Goal: Task Accomplishment & Management: Use online tool/utility

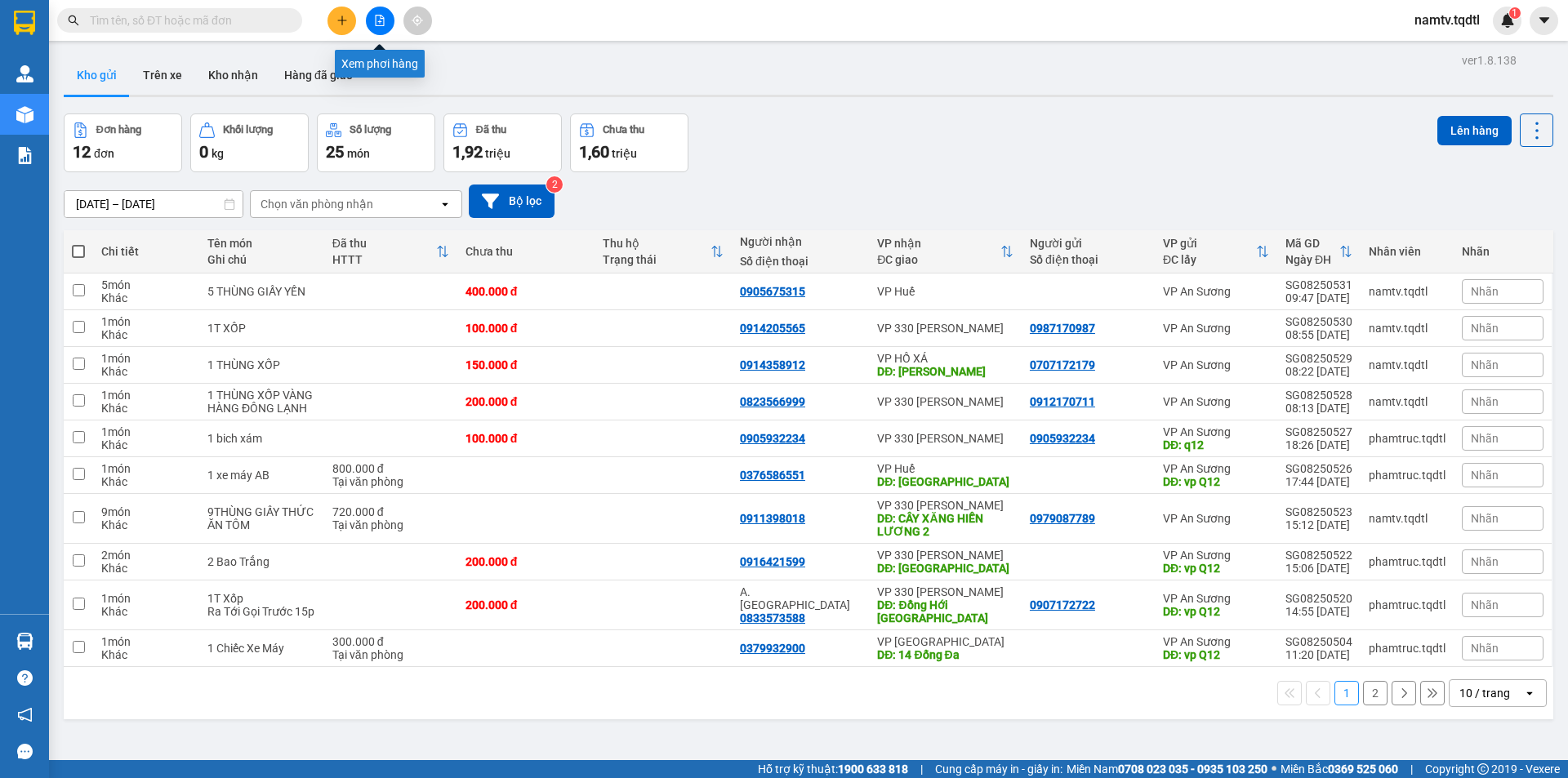
click at [380, 19] on icon "file-add" at bounding box center [380, 21] width 12 height 12
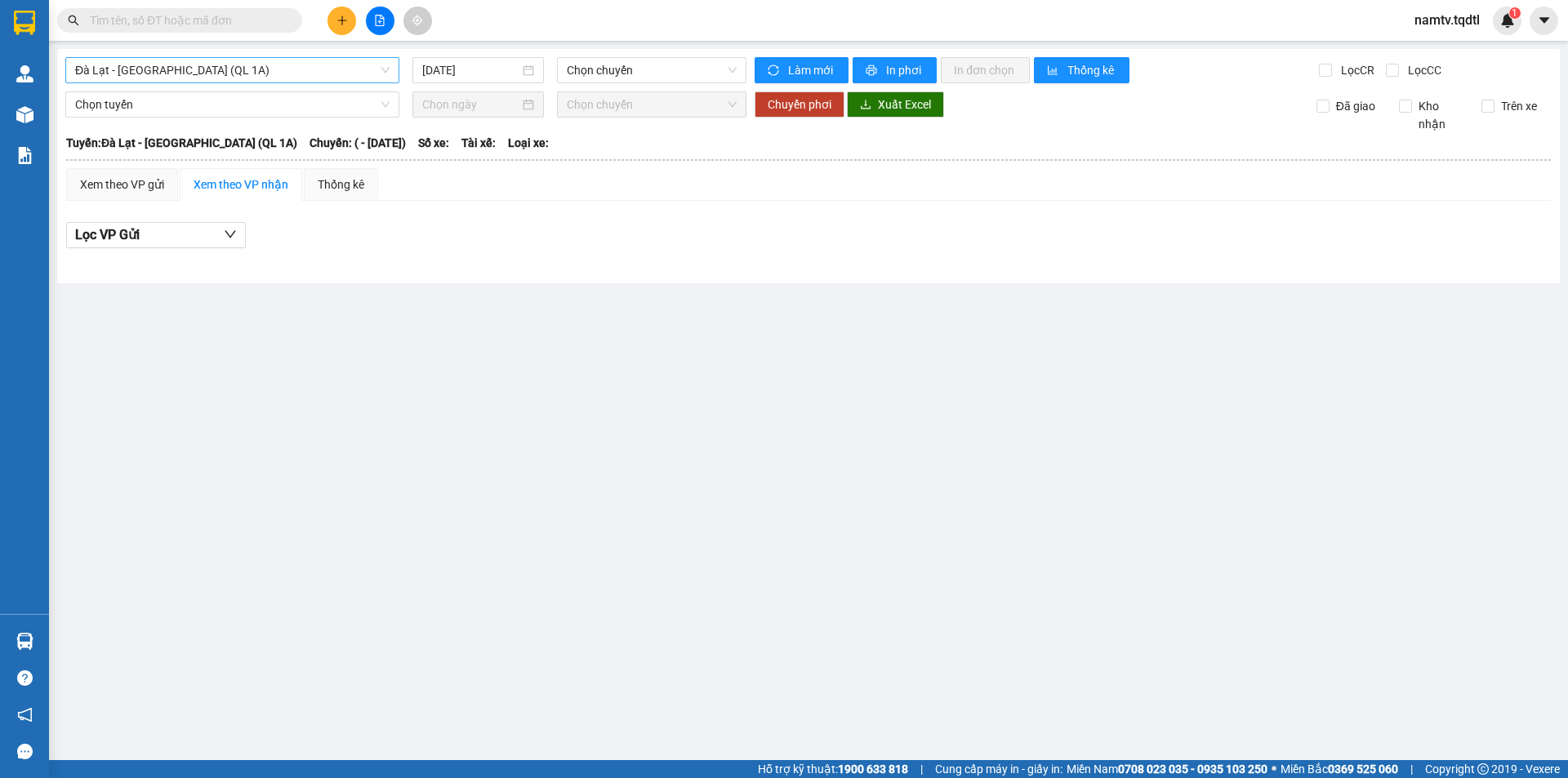
click at [220, 68] on span "Đà Lạt - [GEOGRAPHIC_DATA] (QL 1A)" at bounding box center [232, 70] width 314 height 25
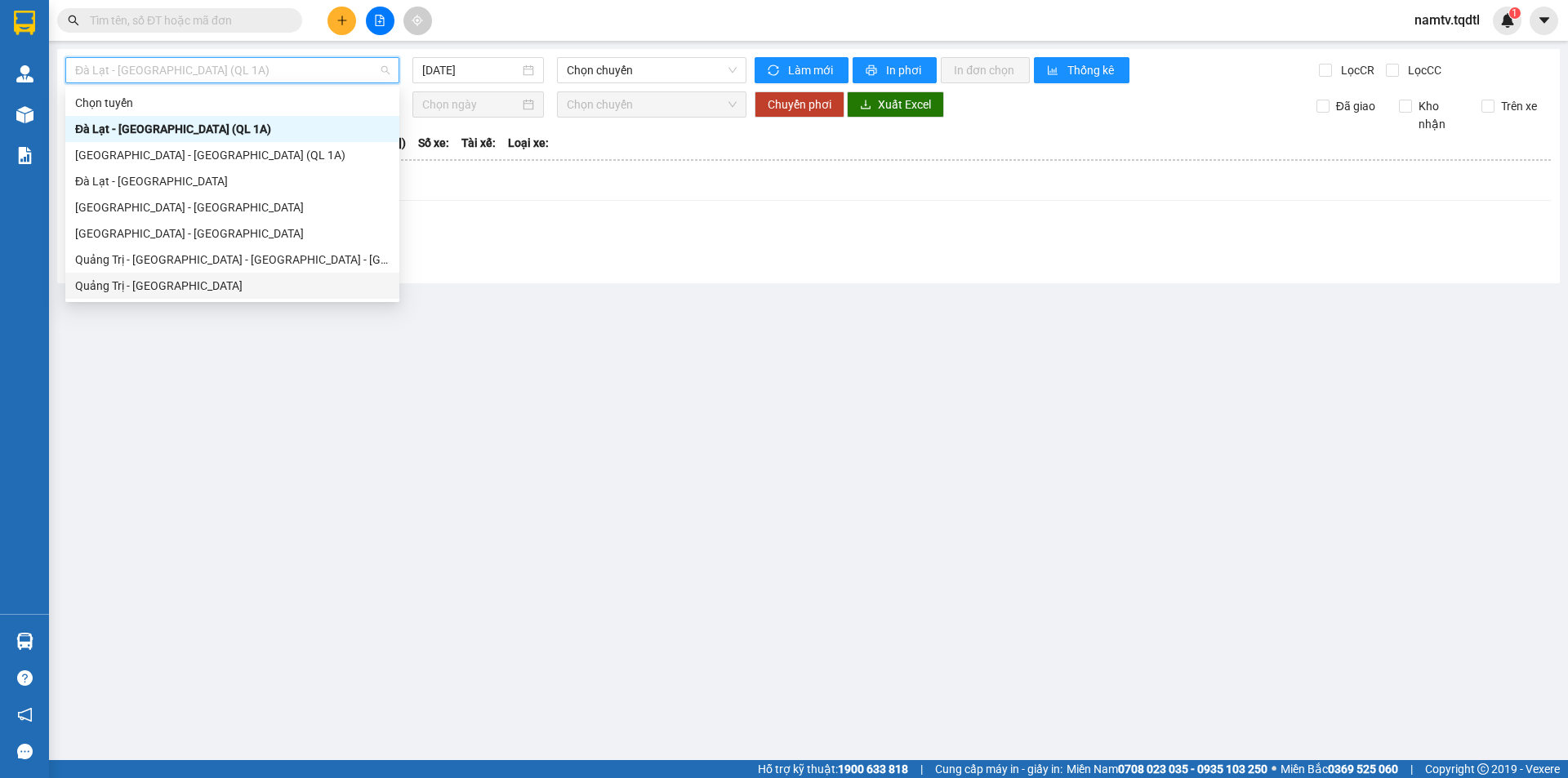
click at [119, 280] on div "Quảng Trị - [GEOGRAPHIC_DATA]" at bounding box center [232, 286] width 314 height 18
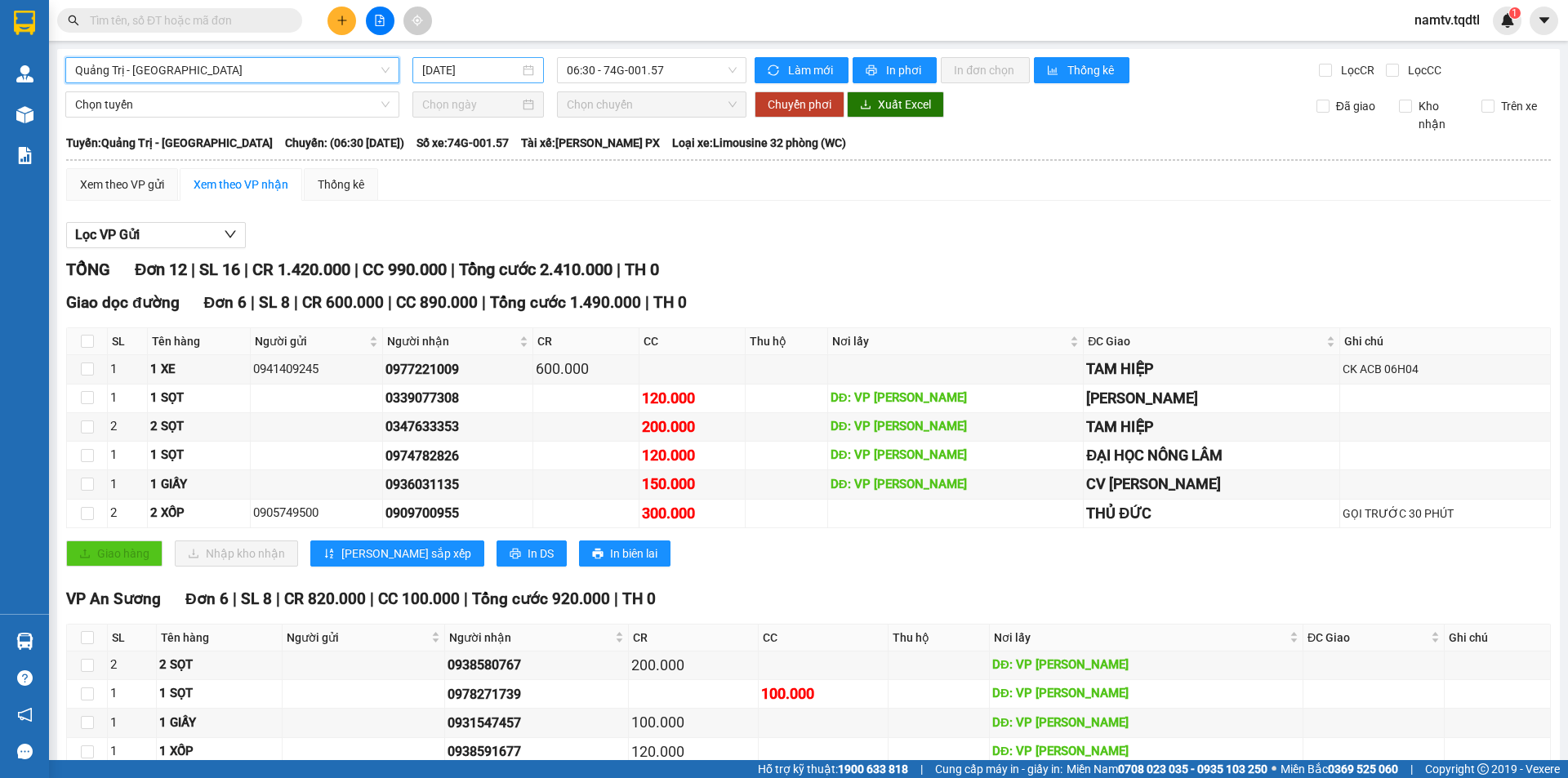
click at [500, 60] on div "[DATE]" at bounding box center [478, 70] width 132 height 26
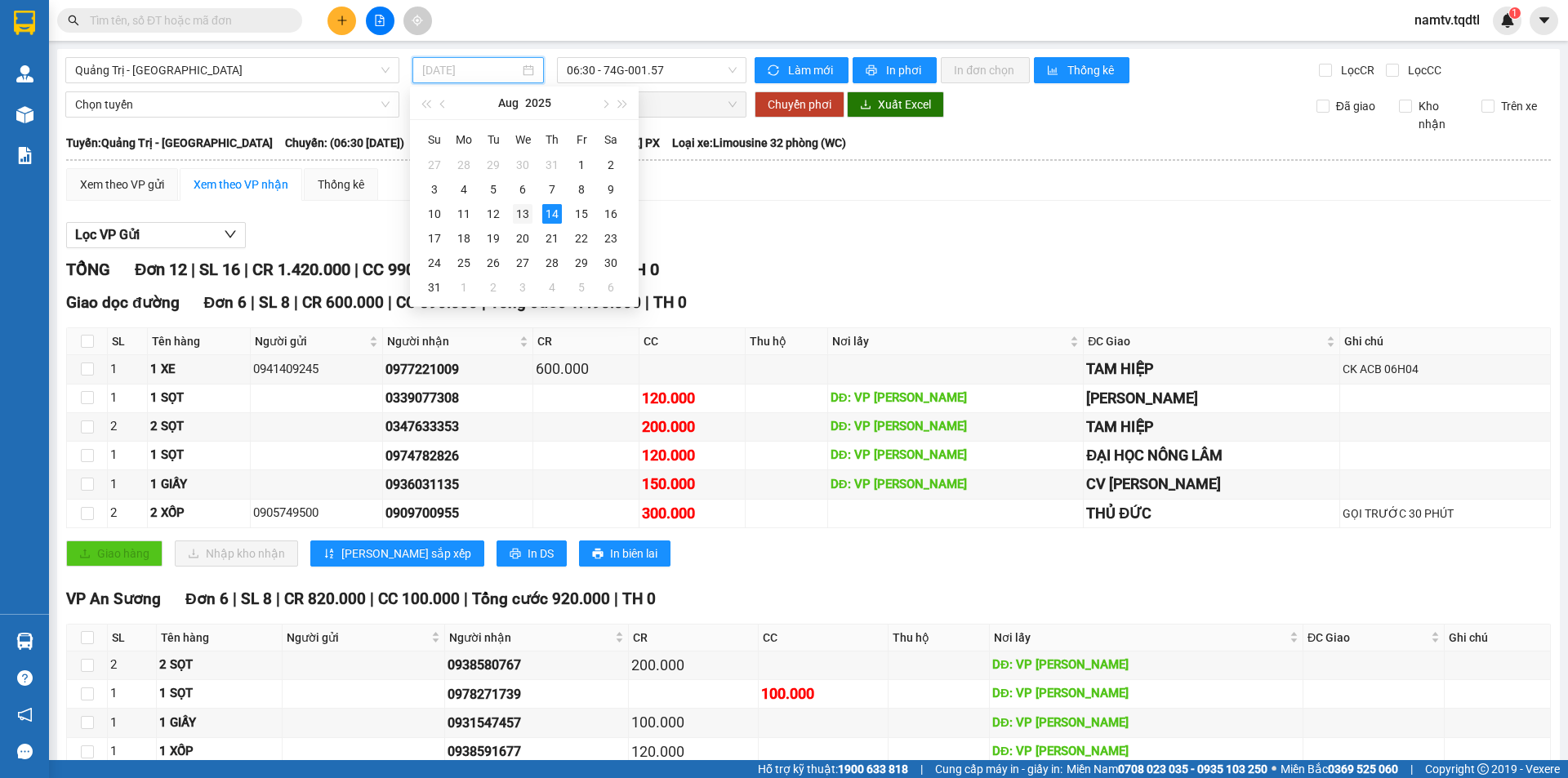
click at [520, 211] on div "13" at bounding box center [522, 214] width 20 height 20
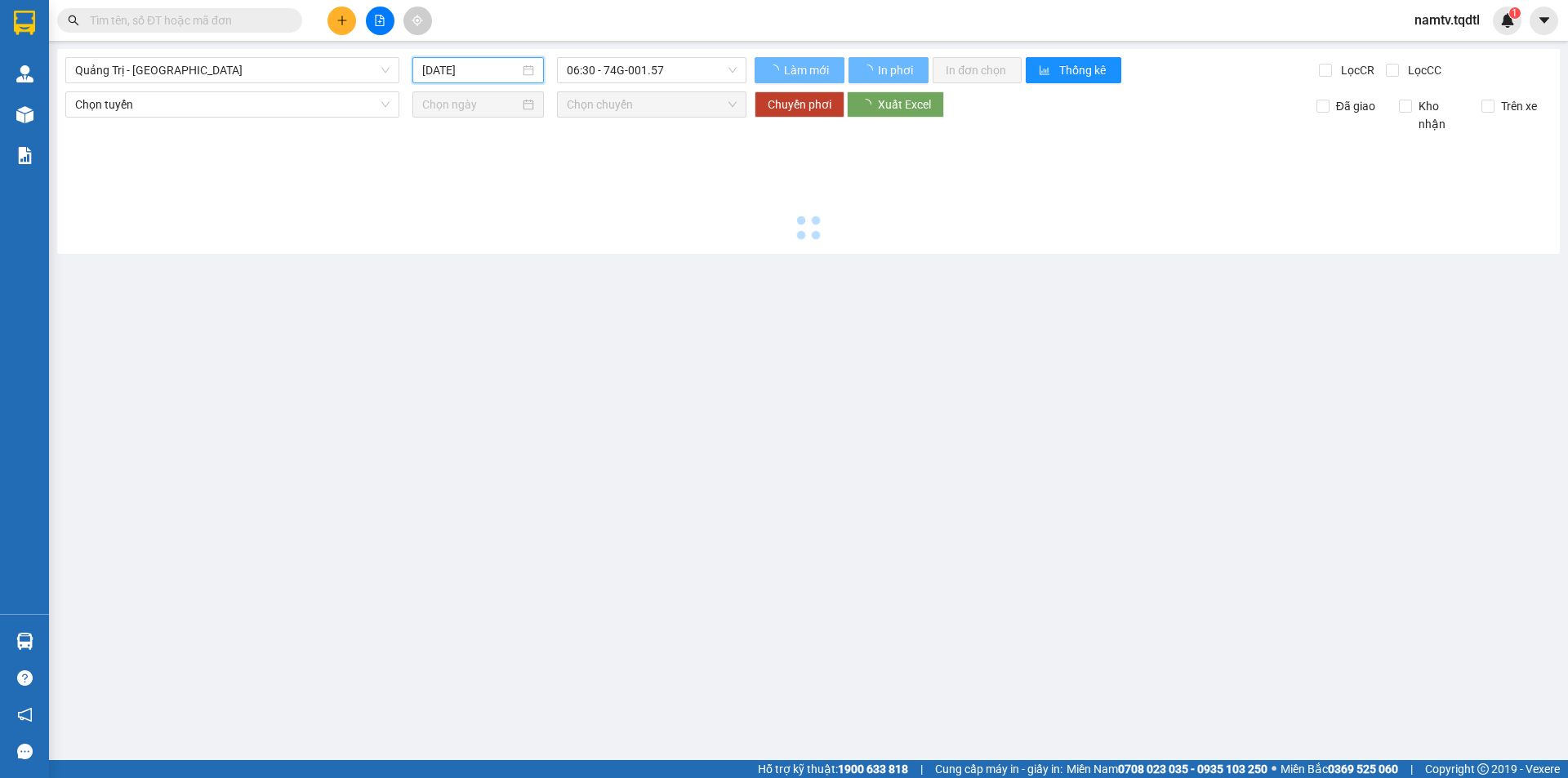
type input "[DATE]"
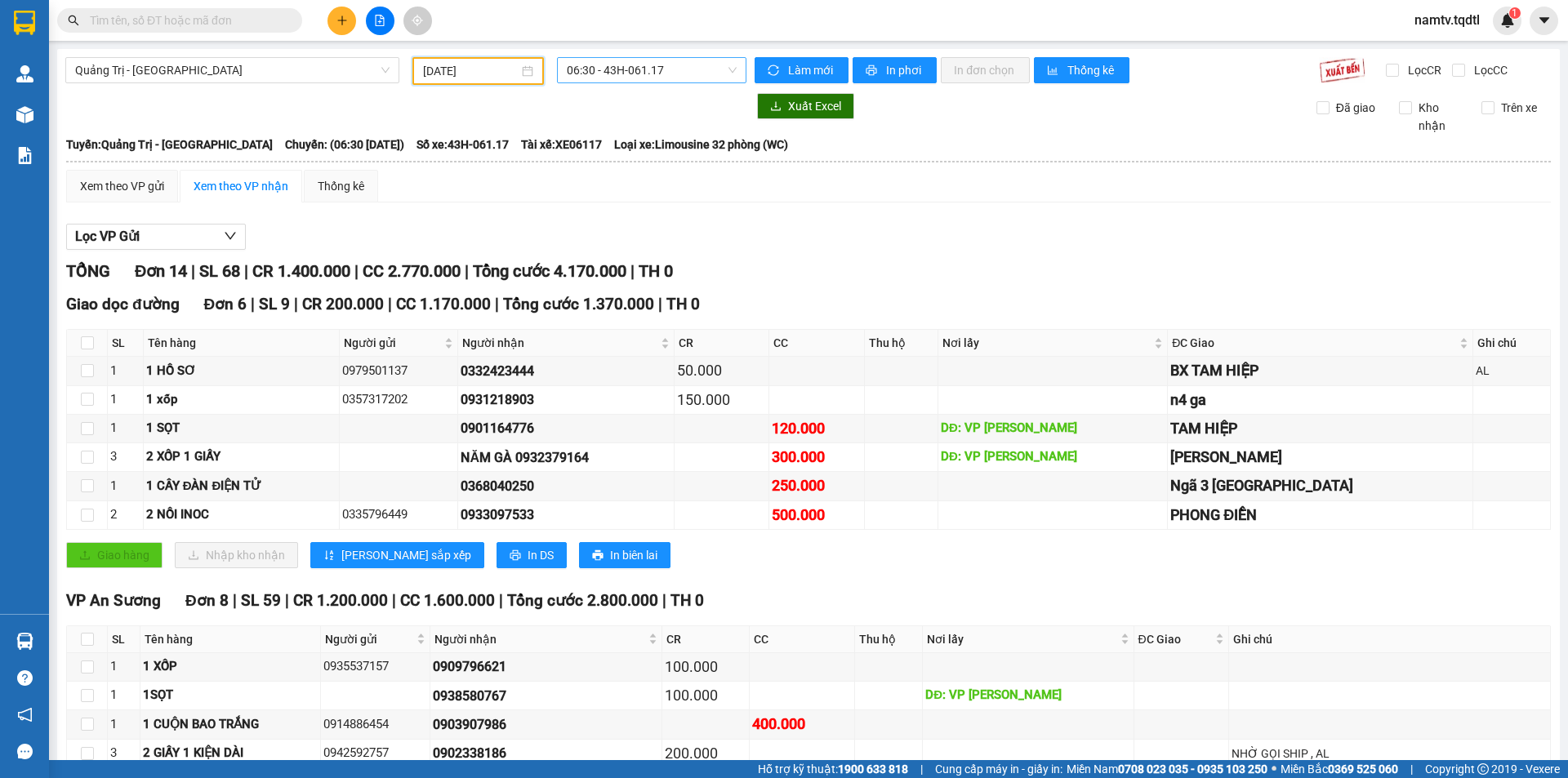
click at [677, 67] on span "06:30 - 43H-061.17" at bounding box center [652, 70] width 169 height 25
click at [624, 156] on div "13:50 - 43H-062.76" at bounding box center [626, 155] width 128 height 18
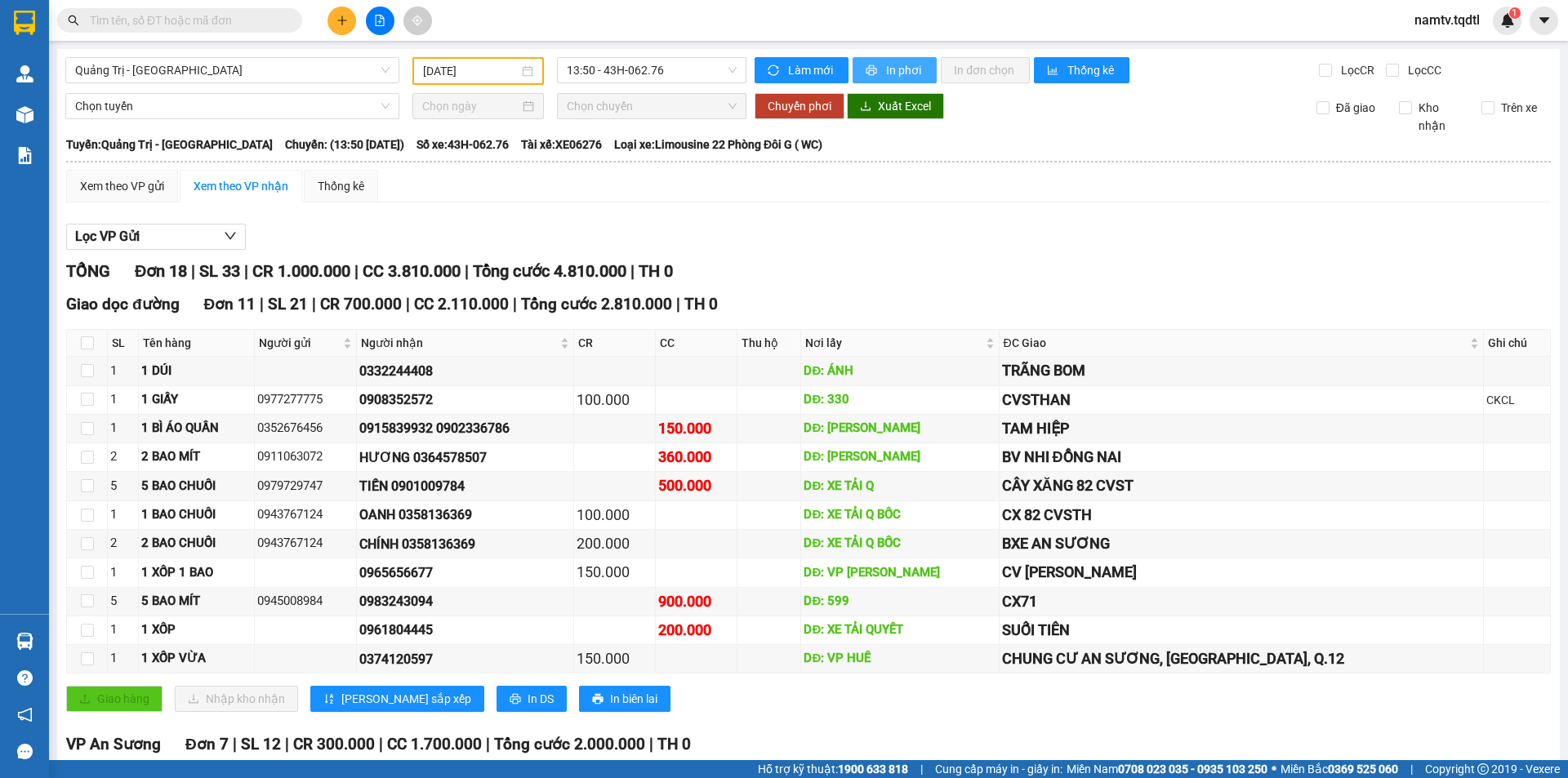
click at [866, 67] on icon "printer" at bounding box center [871, 70] width 11 height 11
click at [682, 69] on span "13:50 - 43H-062.76" at bounding box center [652, 70] width 169 height 25
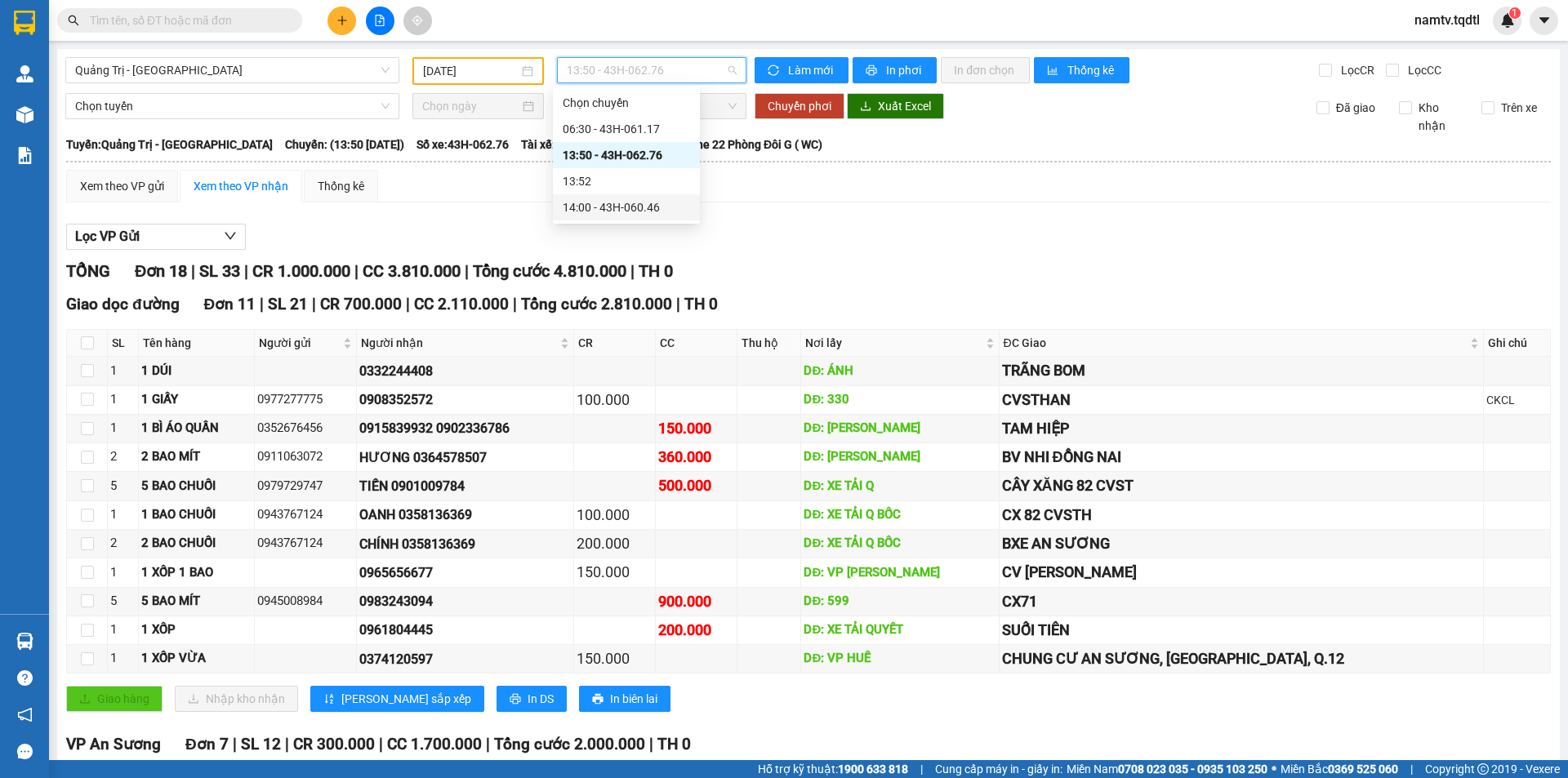
click at [628, 205] on div "14:00 - 43H-060.46" at bounding box center [626, 207] width 128 height 18
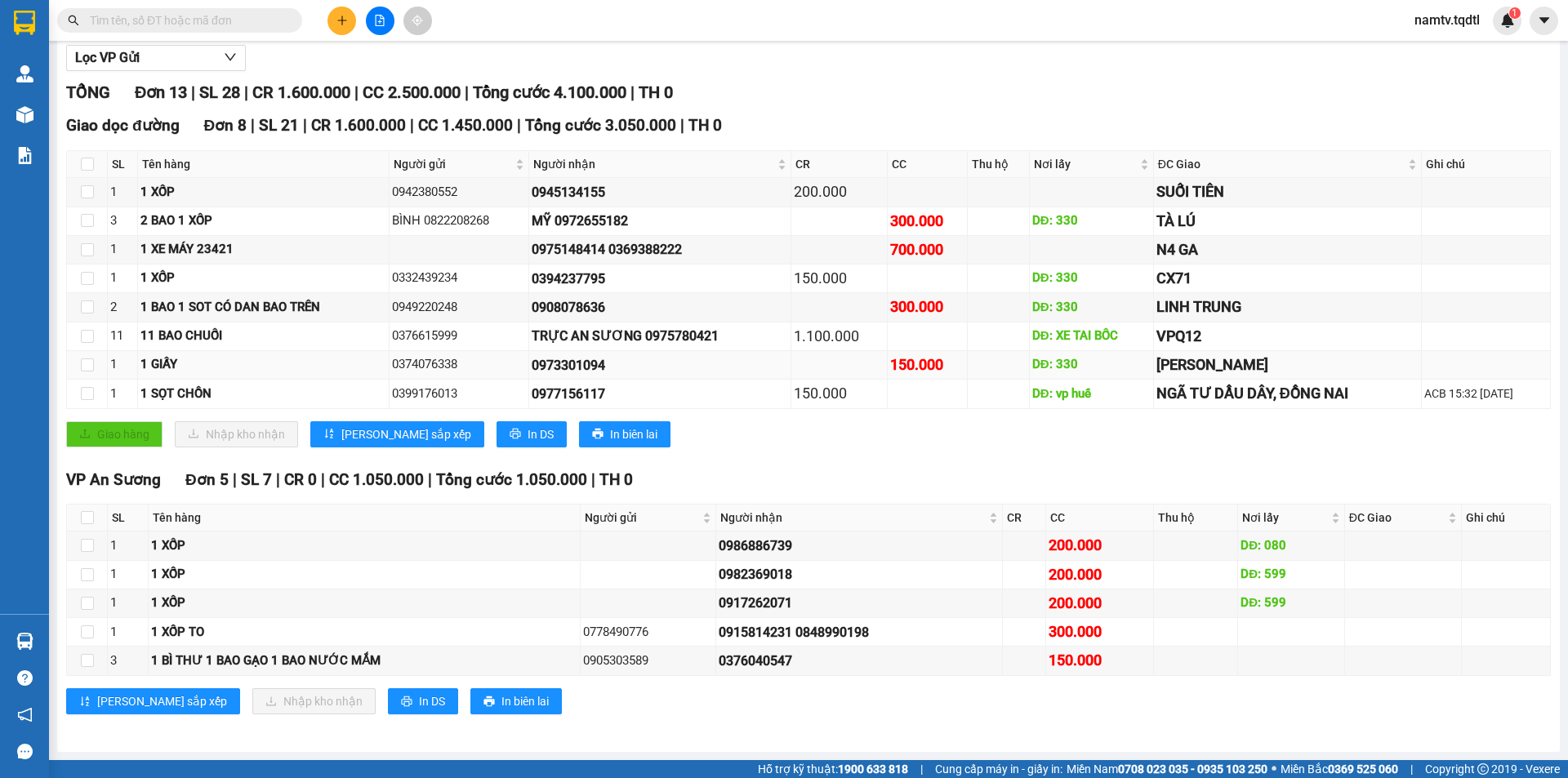
scroll to position [16, 0]
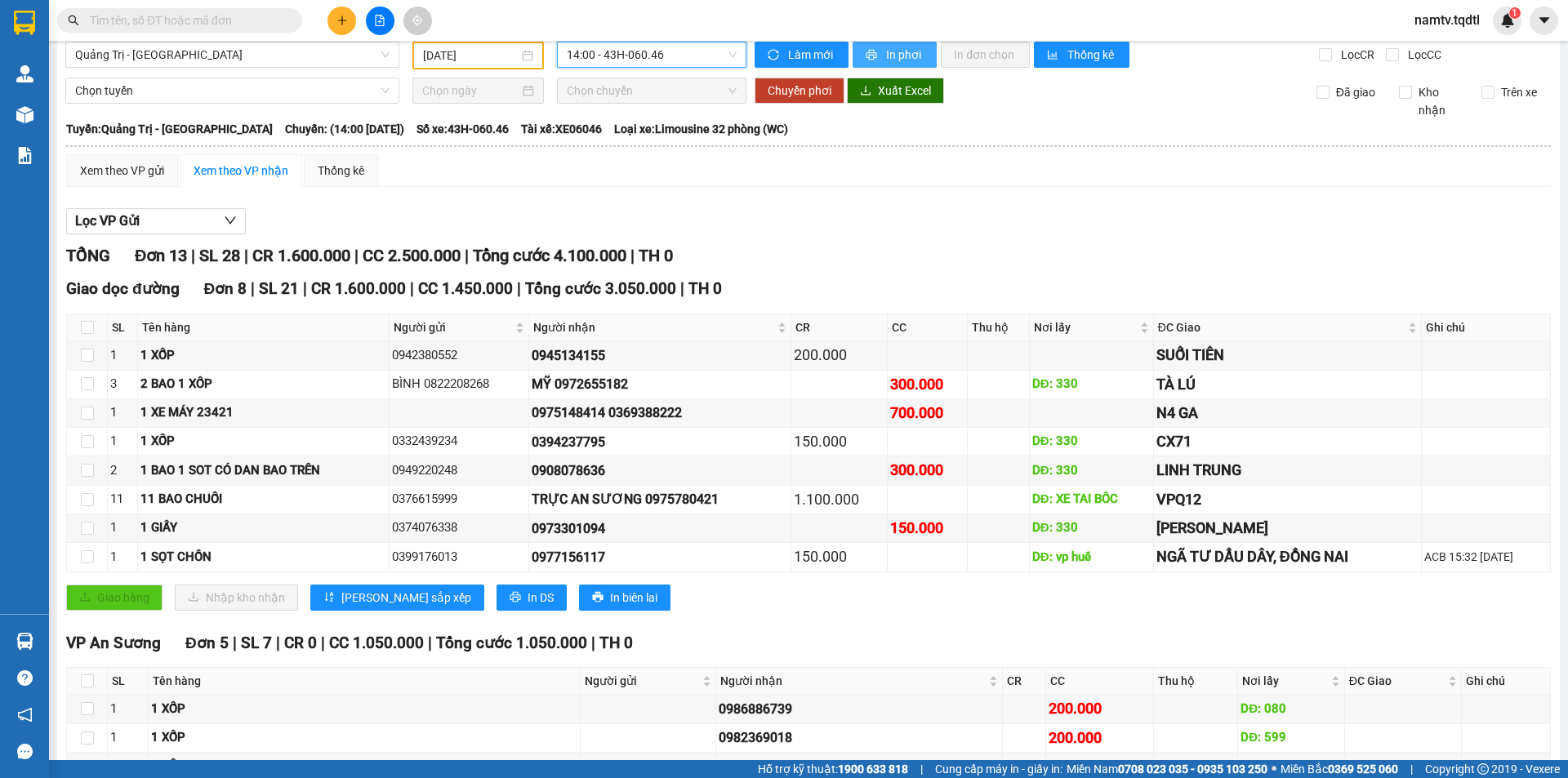
click at [874, 46] on button "In phơi" at bounding box center [894, 55] width 84 height 26
click at [698, 54] on span "14:00 - 43H-060.46" at bounding box center [652, 55] width 169 height 25
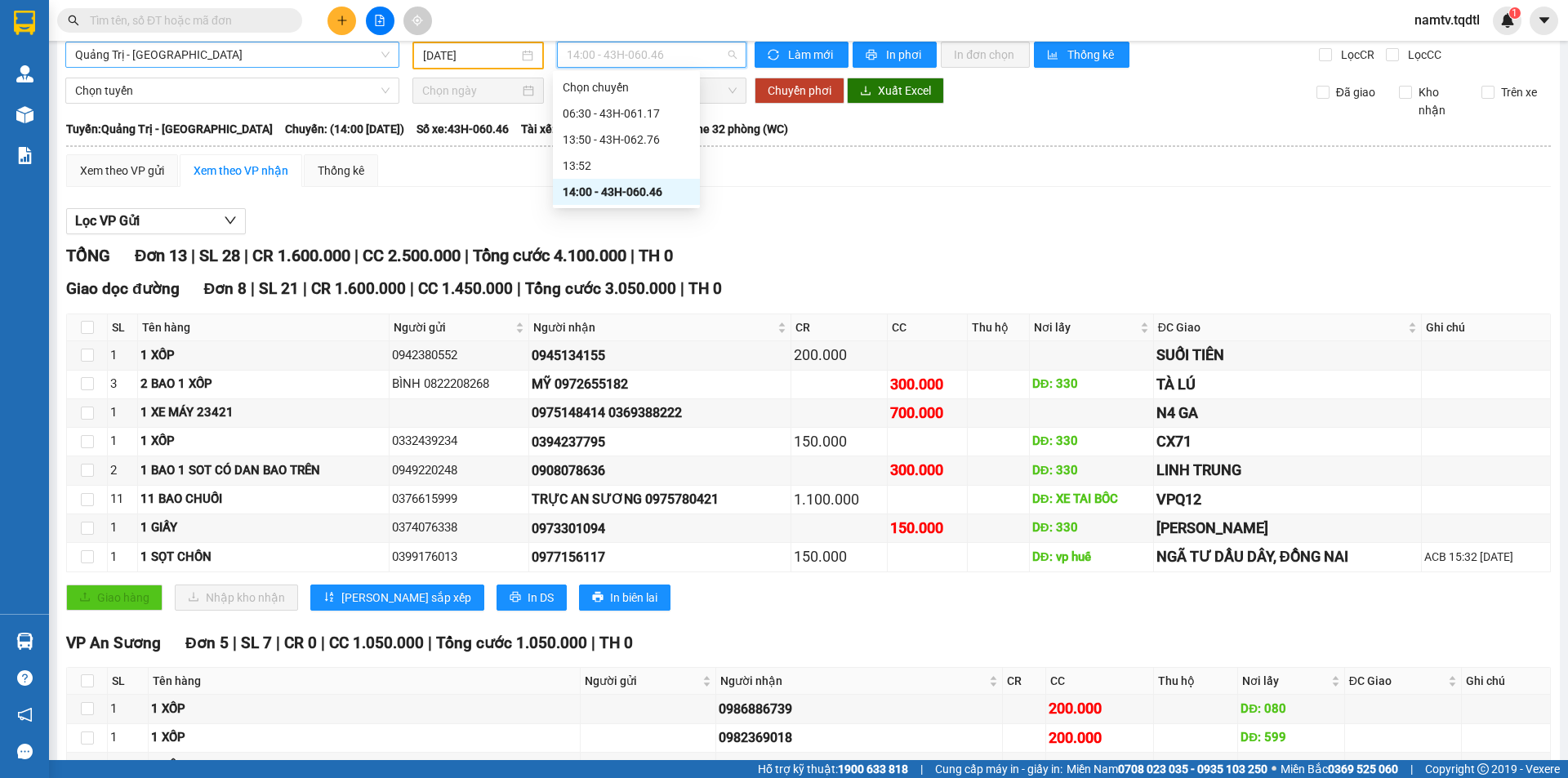
click at [219, 56] on span "Quảng Trị - [GEOGRAPHIC_DATA]" at bounding box center [232, 55] width 314 height 25
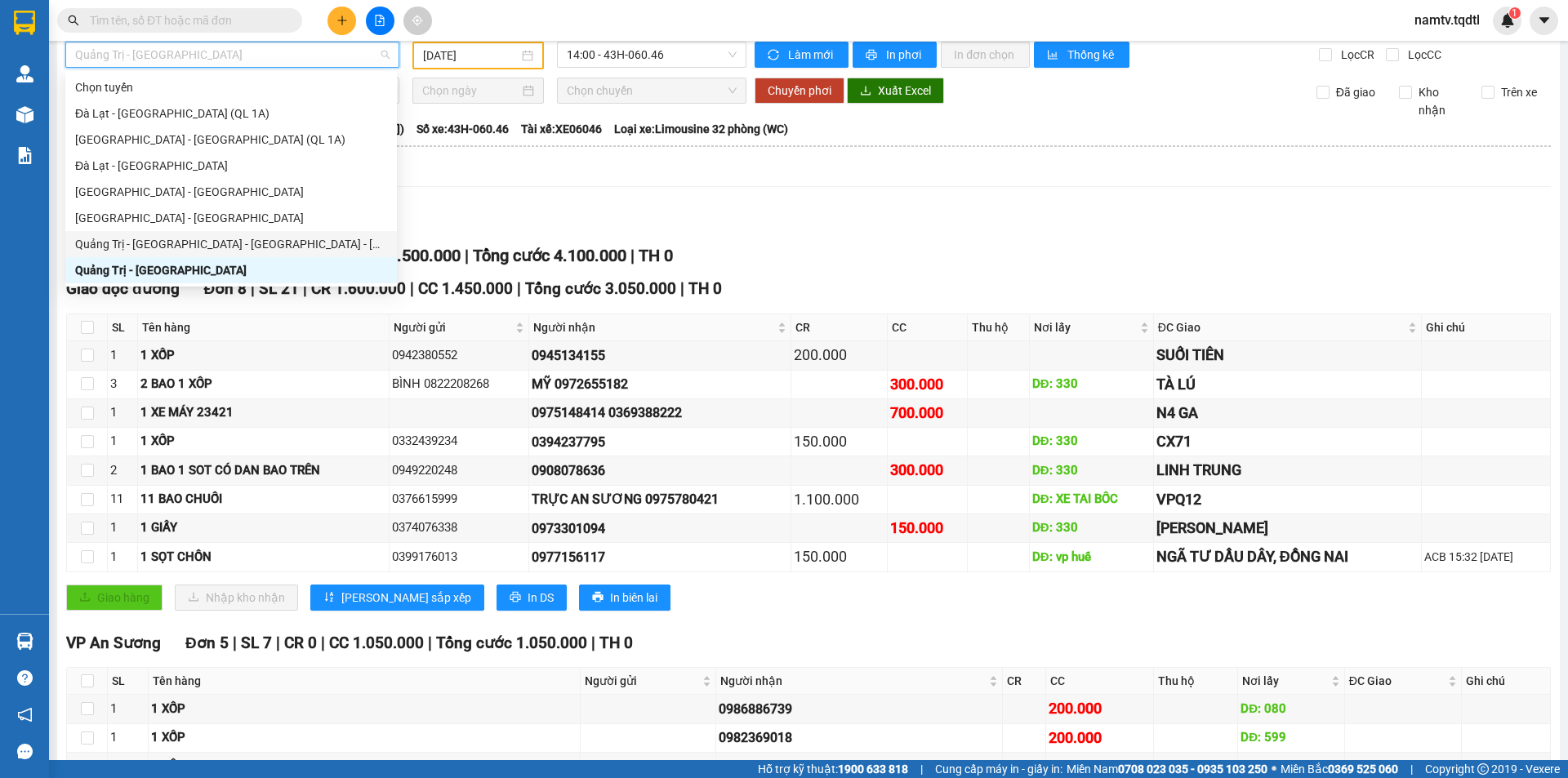
type input "Q"
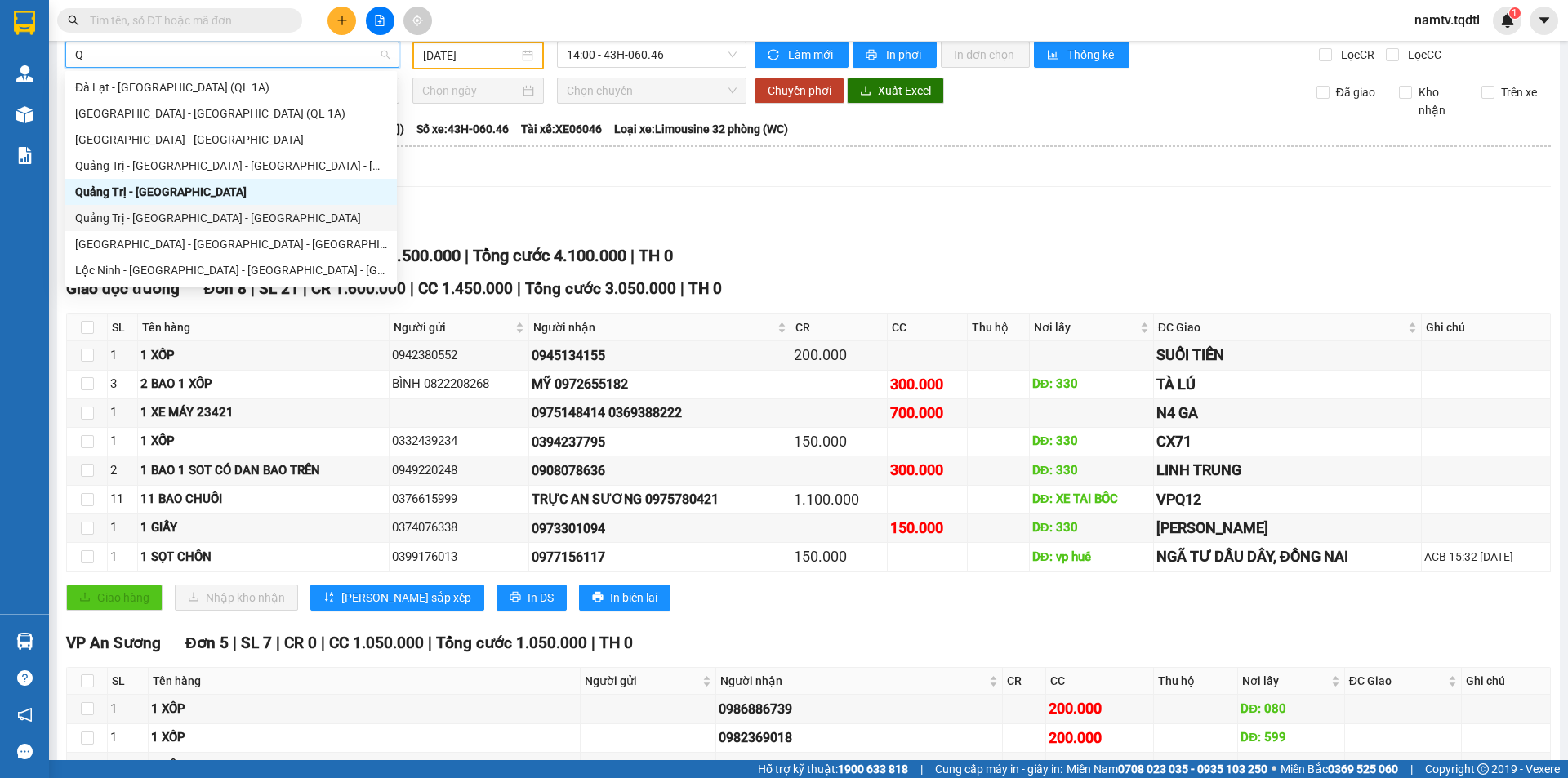
click at [115, 220] on div "Quảng Trị - [GEOGRAPHIC_DATA] - [GEOGRAPHIC_DATA]" at bounding box center [230, 218] width 312 height 18
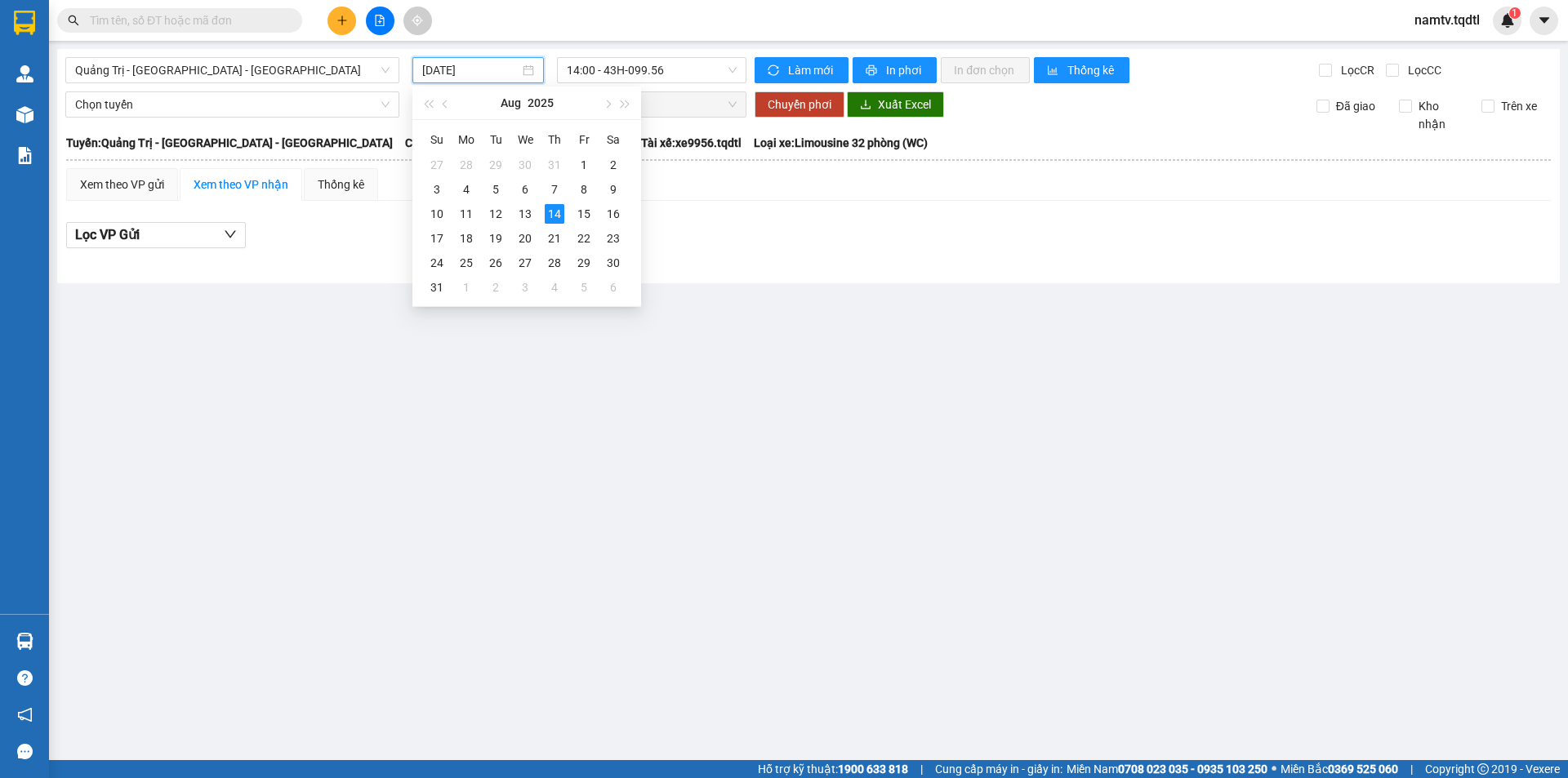
click at [494, 67] on input "[DATE]" at bounding box center [471, 70] width 97 height 18
click at [527, 211] on div "13" at bounding box center [525, 214] width 20 height 20
type input "[DATE]"
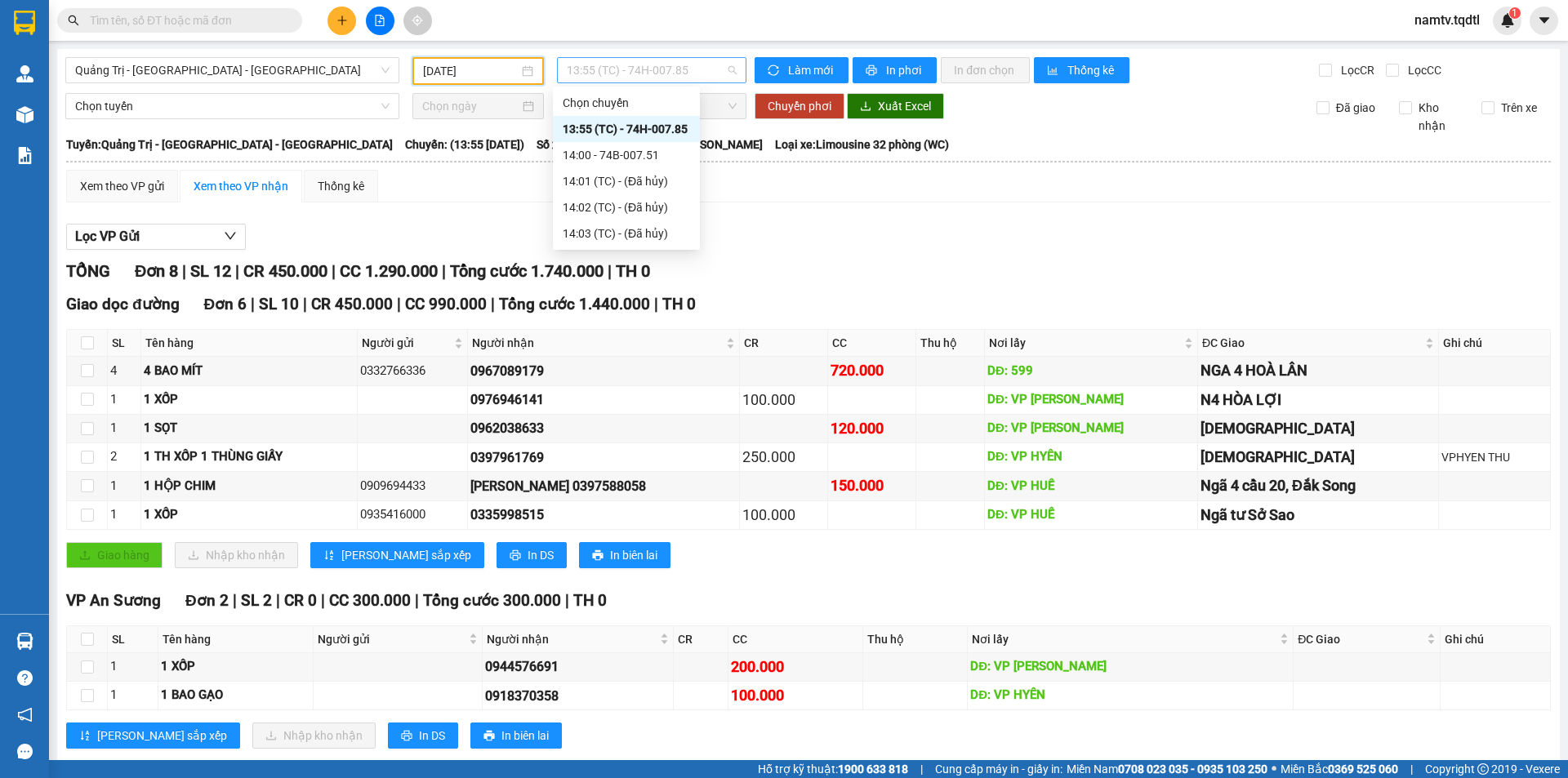
click at [691, 69] on span "13:55 (TC) - 74H-007.85" at bounding box center [652, 70] width 169 height 25
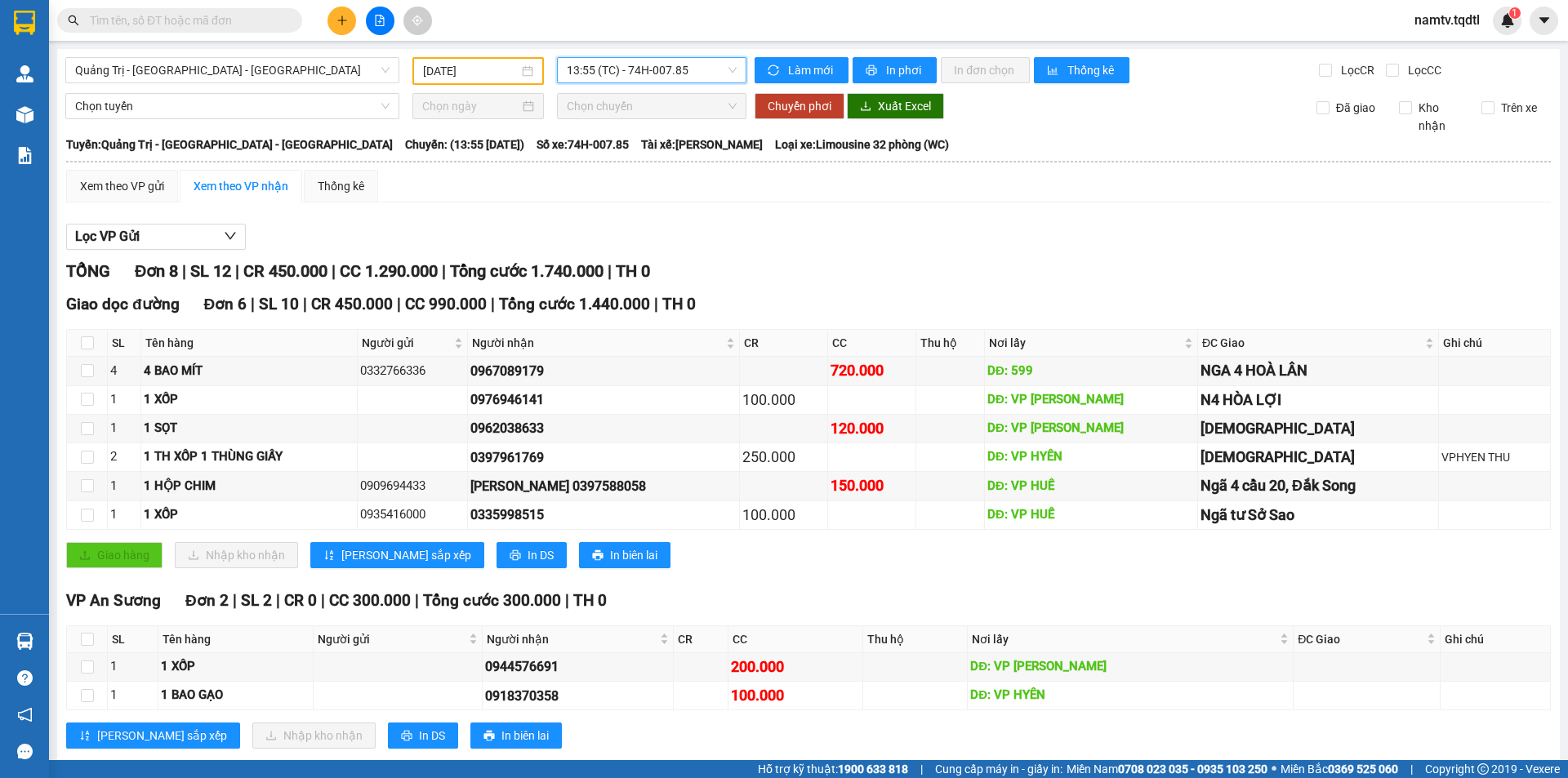
click at [691, 69] on span "13:55 (TC) - 74H-007.85" at bounding box center [652, 70] width 169 height 25
click at [701, 69] on span "13:55 (TC) - 74H-007.85" at bounding box center [652, 70] width 169 height 25
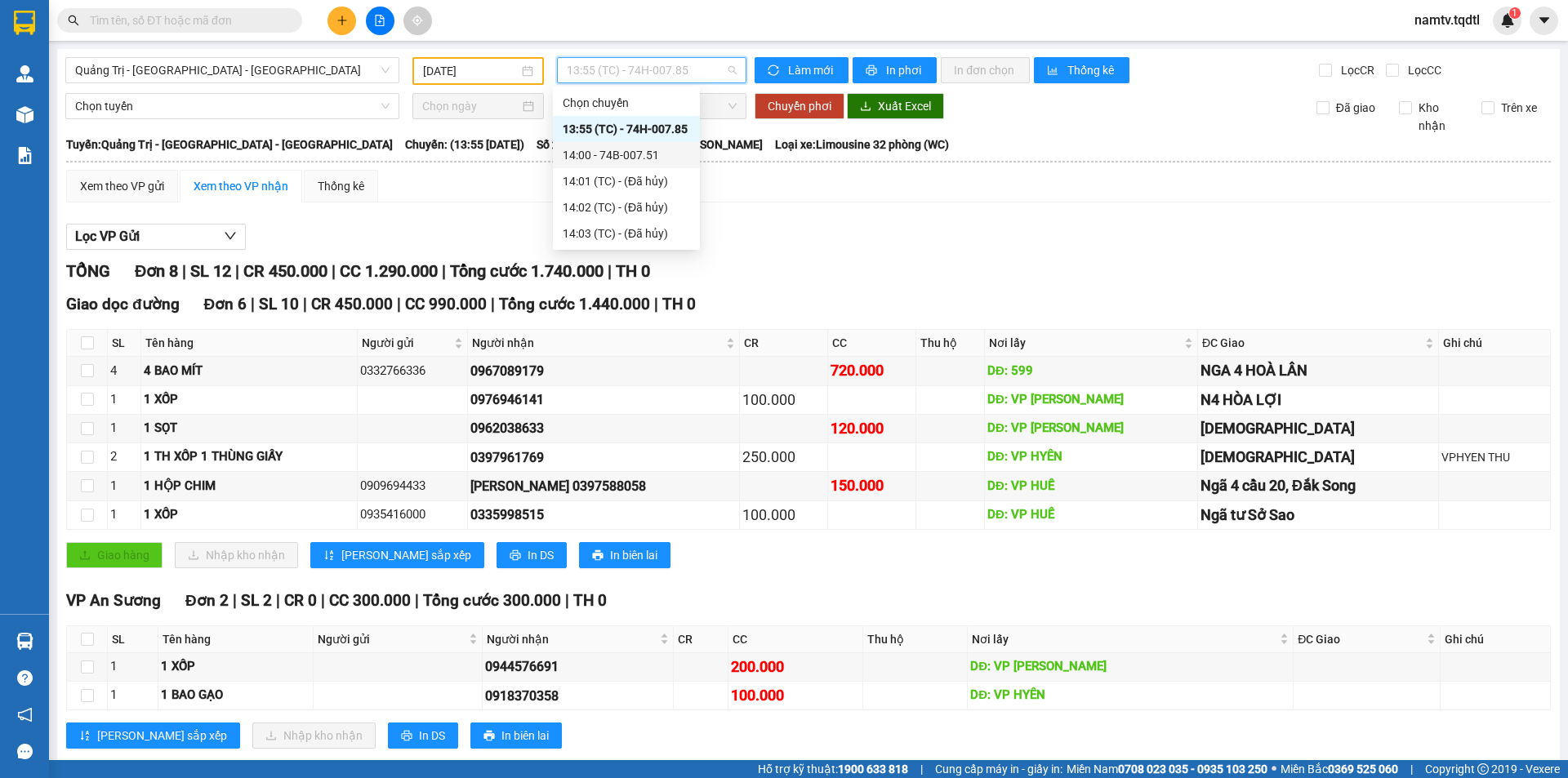
click at [617, 154] on div "14:00 - 74B-007.51" at bounding box center [626, 155] width 128 height 18
